Goal: Find specific page/section: Find specific page/section

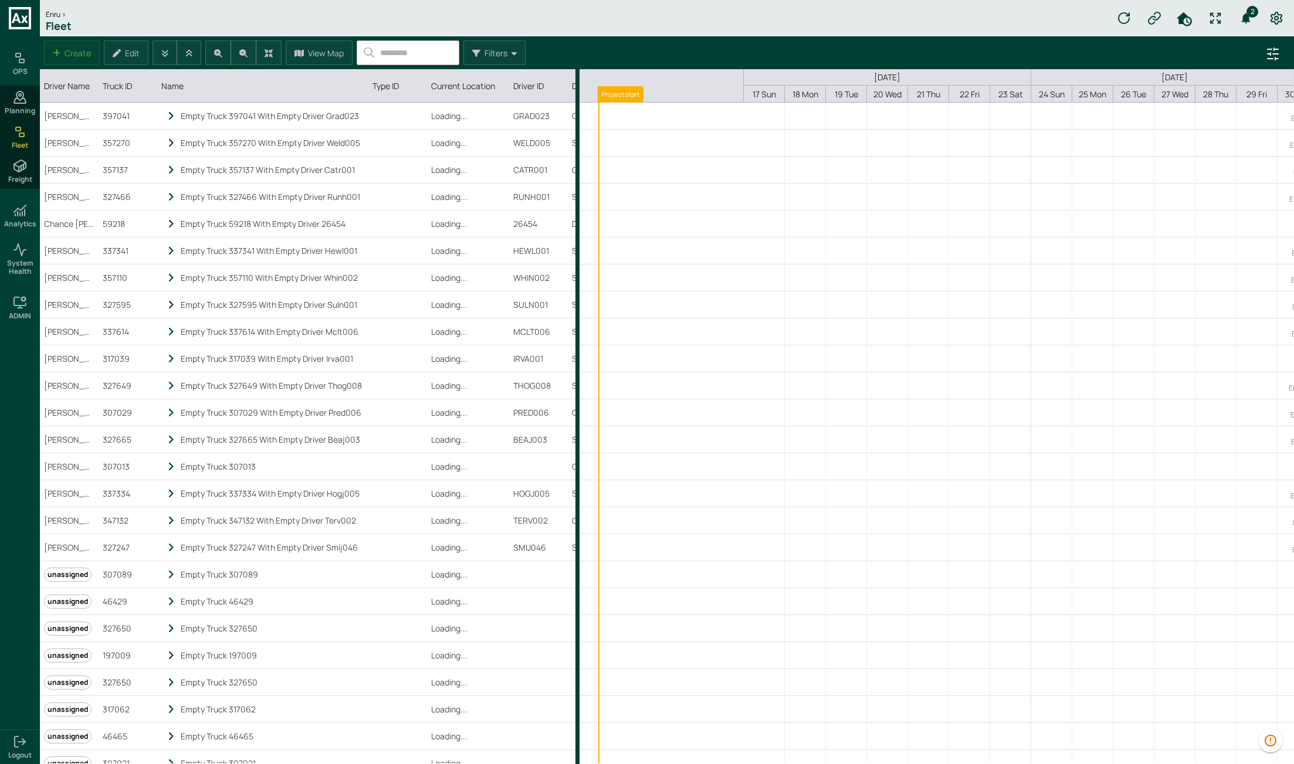
scroll to position [0, 192]
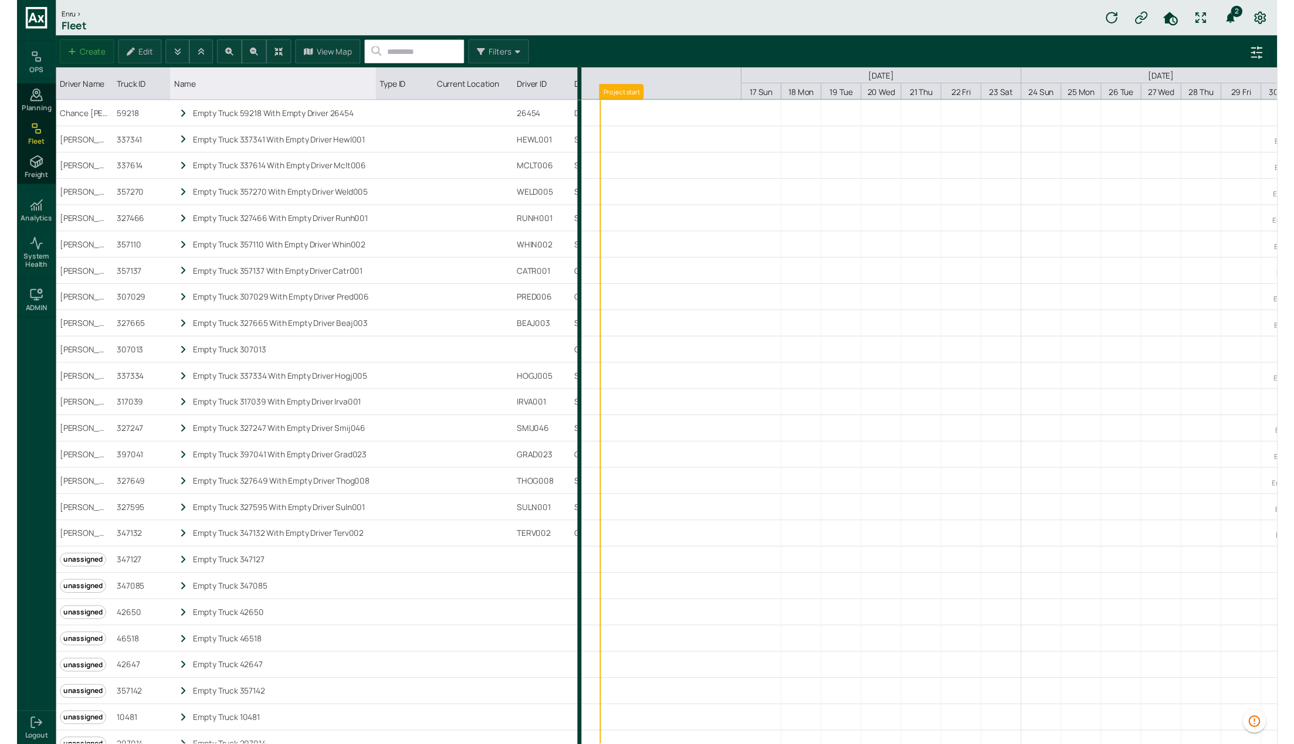
scroll to position [0, 192]
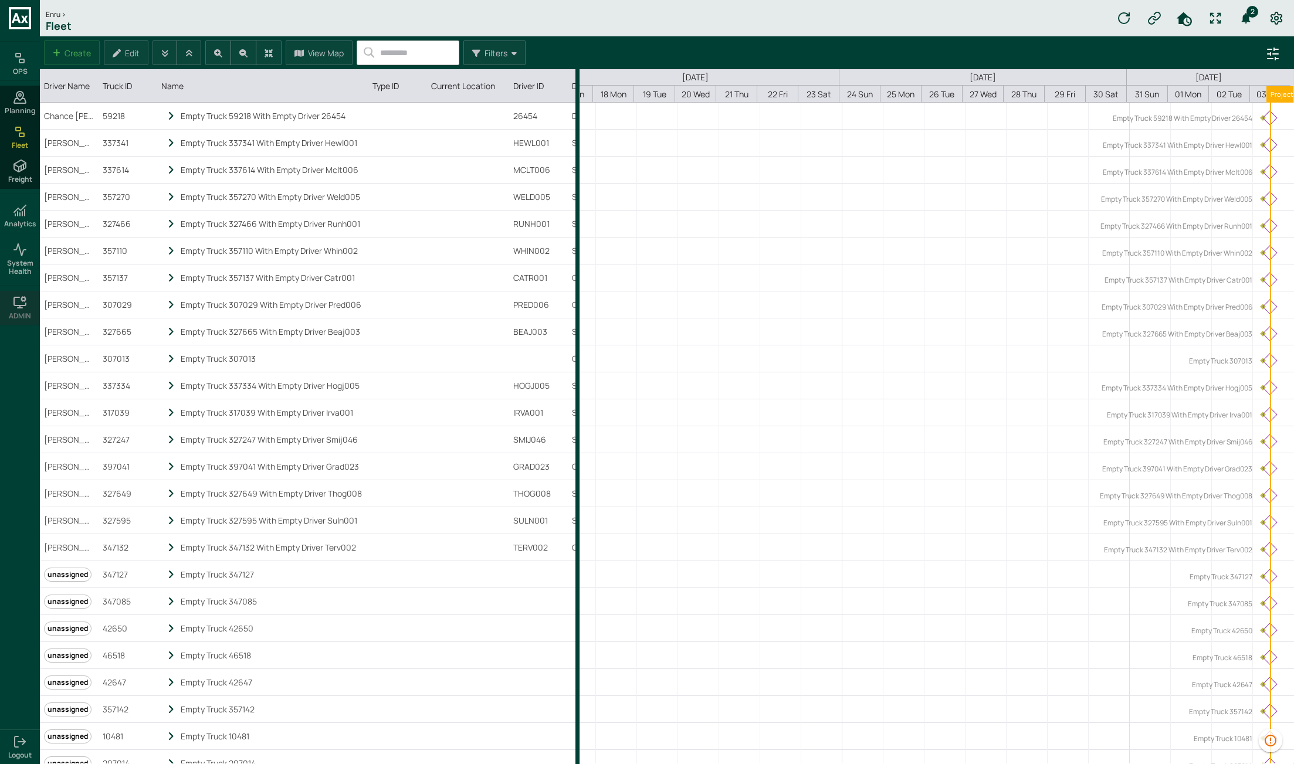
click at [29, 307] on div "ADMIN" at bounding box center [20, 308] width 40 height 34
